Goal: Task Accomplishment & Management: Use online tool/utility

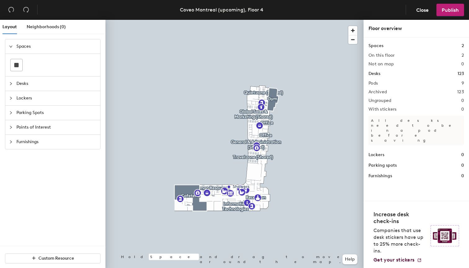
click at [30, 45] on span "Spaces" at bounding box center [56, 46] width 80 height 14
click at [46, 31] on div "Neighborhoods (0)" at bounding box center [46, 27] width 39 height 14
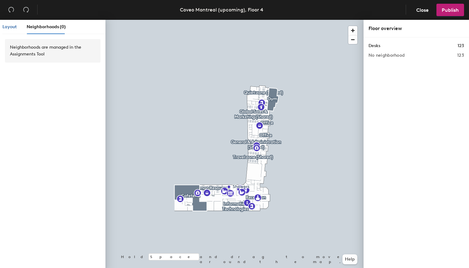
click at [9, 30] on div "Layout" at bounding box center [9, 27] width 14 height 7
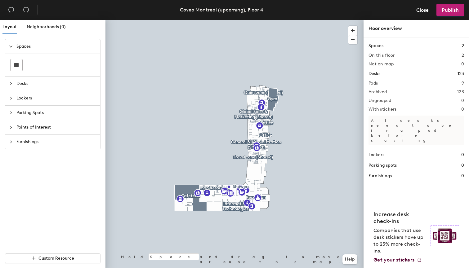
click at [11, 98] on icon "collapsed" at bounding box center [11, 98] width 2 height 3
click at [11, 78] on div at bounding box center [12, 75] width 7 height 7
click at [11, 62] on icon "collapsed" at bounding box center [11, 61] width 4 height 4
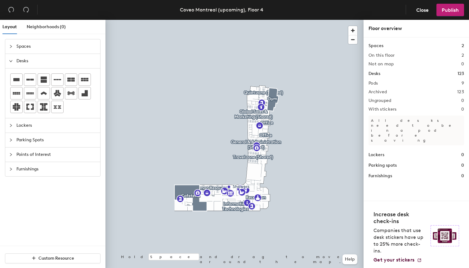
click at [11, 139] on icon "collapsed" at bounding box center [11, 140] width 4 height 4
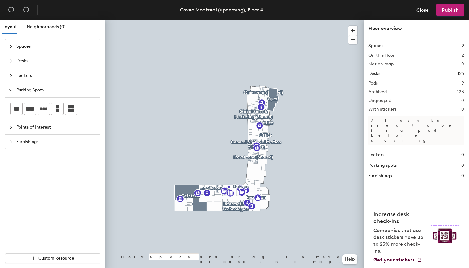
click at [9, 125] on div at bounding box center [12, 127] width 7 height 7
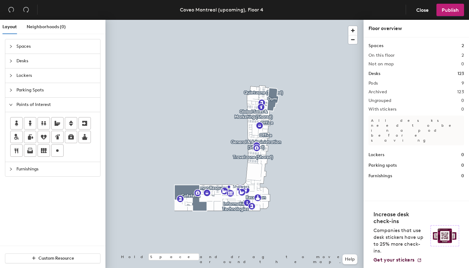
click at [10, 167] on div at bounding box center [12, 169] width 7 height 7
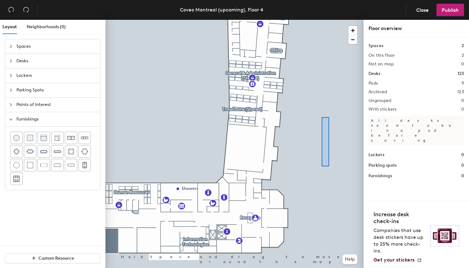
click at [320, 20] on div at bounding box center [235, 20] width 258 height 0
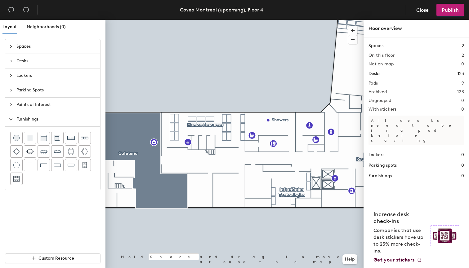
click at [412, 46] on div "Spaces 2" at bounding box center [417, 46] width 96 height 7
click at [11, 47] on icon "collapsed" at bounding box center [11, 47] width 4 height 4
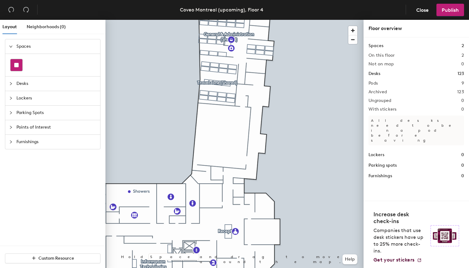
click at [16, 65] on rect at bounding box center [16, 65] width 4 height 4
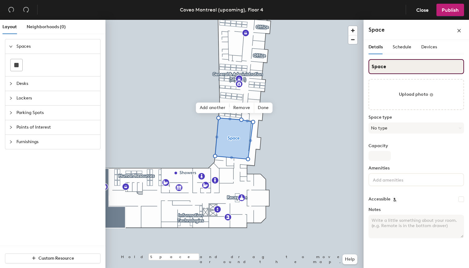
click at [395, 68] on input "Space" at bounding box center [417, 66] width 96 height 15
type input "Spacejkfewjkhbrghgv"
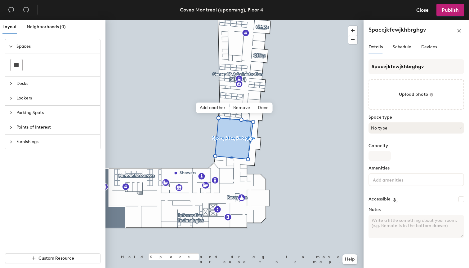
click at [381, 131] on button "No type" at bounding box center [417, 128] width 96 height 11
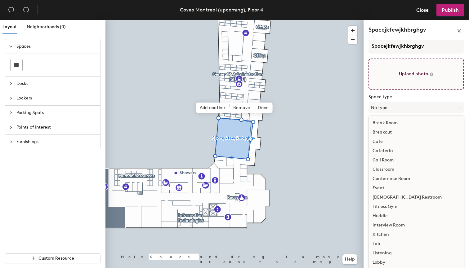
click at [398, 92] on div "Spacejkfewjkhbrghgv Upload photo Space type No type Break Room Breakout Cafe Ca…" at bounding box center [417, 131] width 96 height 184
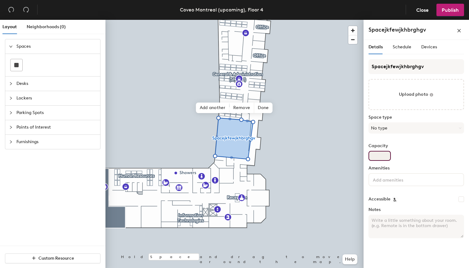
click at [380, 155] on input "Capacity" at bounding box center [380, 156] width 22 height 10
type input "5"
type input "12"
click at [392, 178] on input at bounding box center [400, 179] width 56 height 7
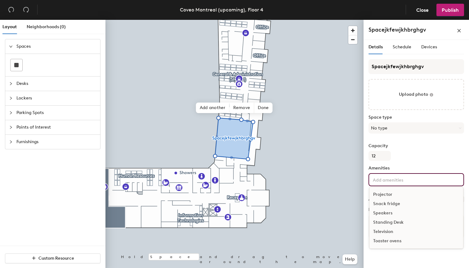
scroll to position [52, 0]
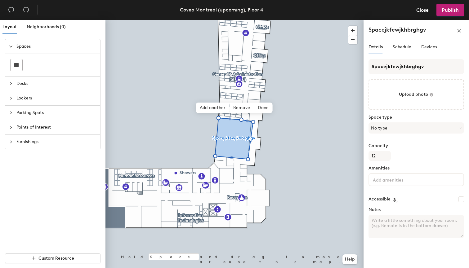
click at [409, 154] on div "Capacity 12" at bounding box center [417, 152] width 96 height 17
click at [11, 84] on icon "collapsed" at bounding box center [11, 84] width 4 height 4
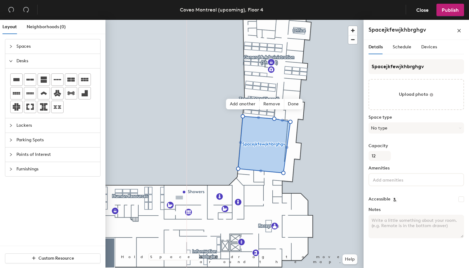
click at [173, 193] on div "Layout Neighborhoods (0) Spaces Desks Lockers Parking Spots Points of Interest …" at bounding box center [234, 145] width 469 height 251
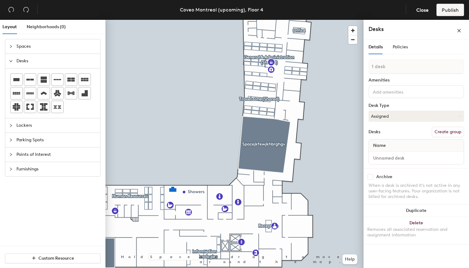
click at [11, 125] on icon "collapsed" at bounding box center [11, 126] width 4 height 4
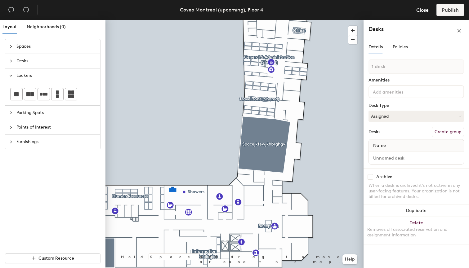
click at [12, 110] on div at bounding box center [12, 113] width 7 height 7
click at [8, 130] on div "Points of Interest" at bounding box center [52, 127] width 95 height 14
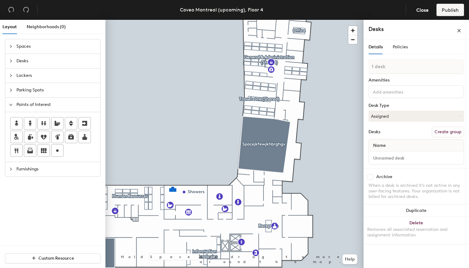
click at [151, 223] on div "Layout Neighborhoods (0) Spaces Desks Lockers Parking Spots Points of Interest …" at bounding box center [234, 145] width 469 height 251
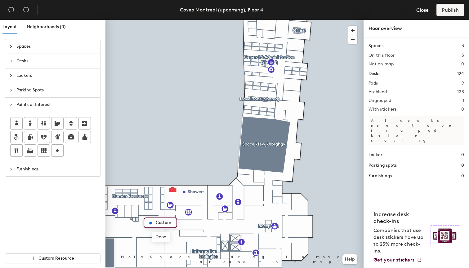
click at [11, 169] on icon "collapsed" at bounding box center [11, 169] width 2 height 3
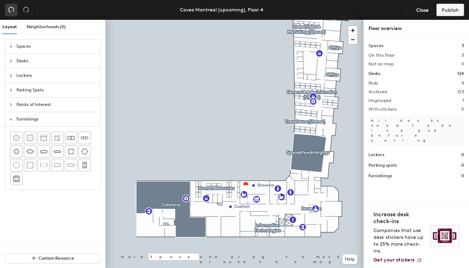
click at [11, 8] on icon "undo" at bounding box center [11, 10] width 6 height 6
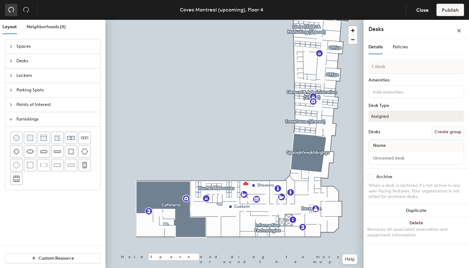
click at [11, 8] on icon "undo" at bounding box center [11, 10] width 6 height 6
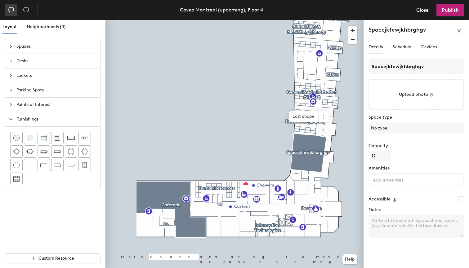
click at [11, 8] on icon "undo" at bounding box center [11, 10] width 6 height 6
type input "Space"
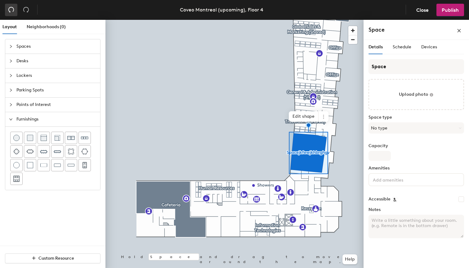
click at [11, 8] on icon "undo" at bounding box center [11, 10] width 6 height 6
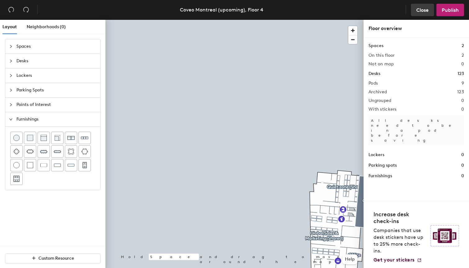
click at [423, 7] on button "Close" at bounding box center [422, 10] width 23 height 12
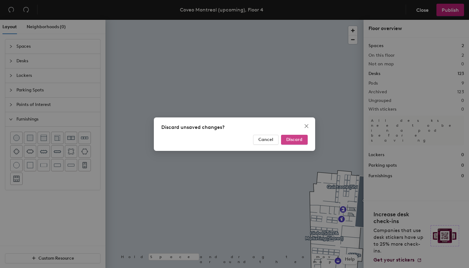
click at [287, 142] on span "Discard" at bounding box center [294, 139] width 16 height 5
